Goal: Information Seeking & Learning: Learn about a topic

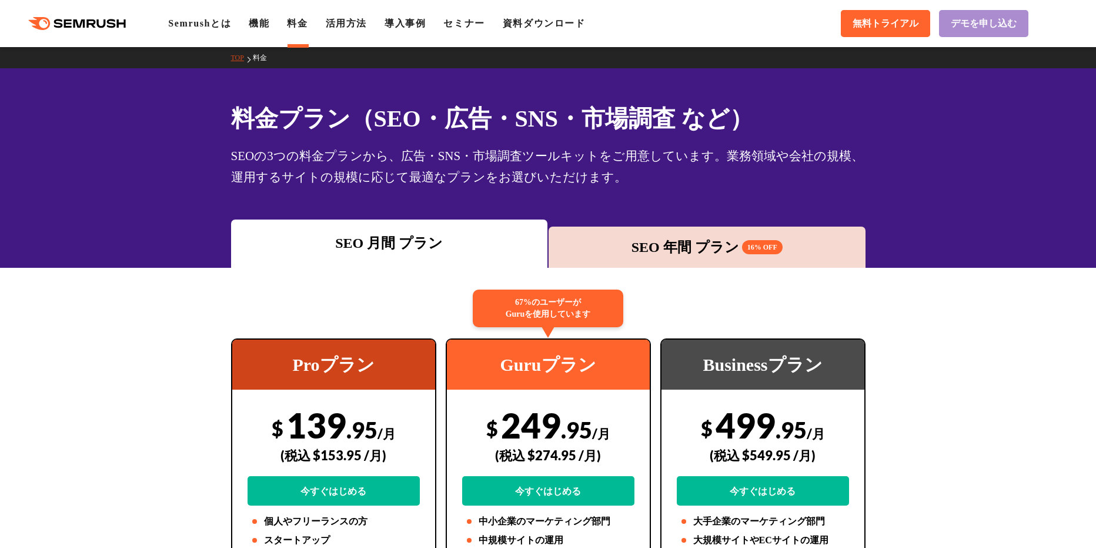
click at [600, 22] on link "デモを申し込む" at bounding box center [983, 23] width 89 height 27
click at [600, 27] on span "無料トライアル" at bounding box center [886, 24] width 66 height 12
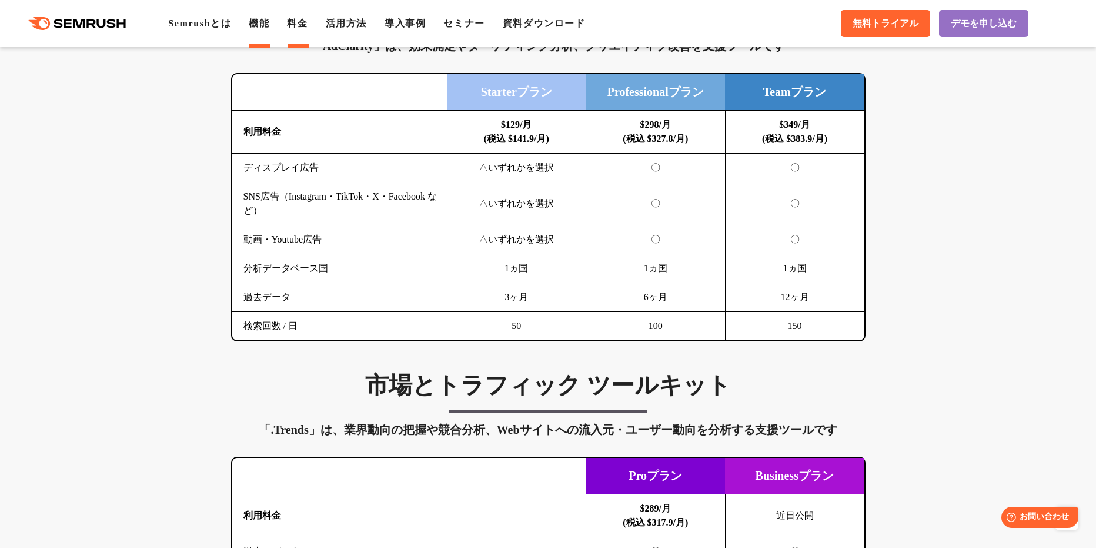
click at [269, 27] on link "機能" at bounding box center [259, 23] width 21 height 10
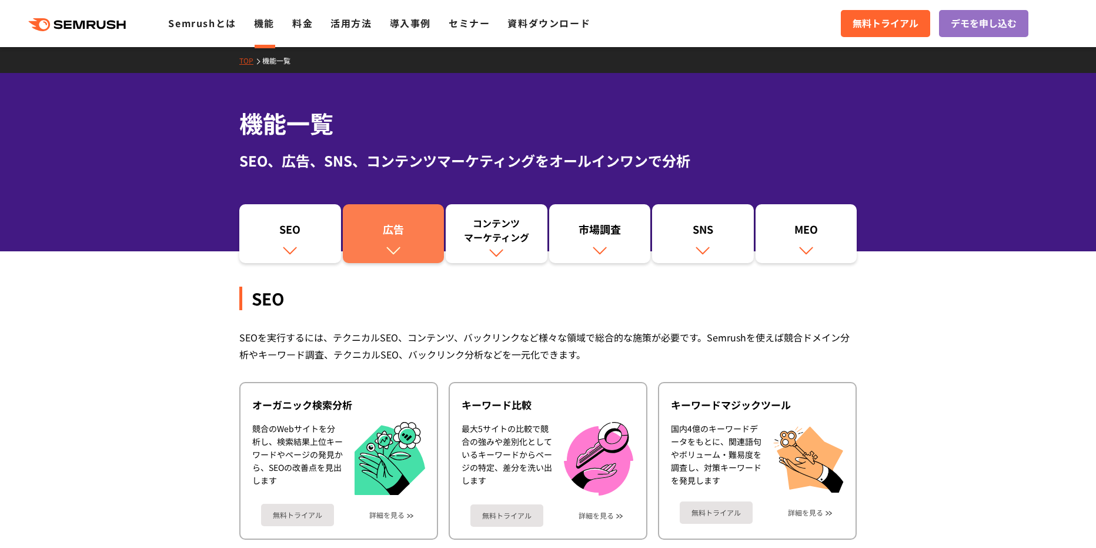
click at [407, 224] on div "広告" at bounding box center [394, 232] width 90 height 20
